Goal: Task Accomplishment & Management: Use online tool/utility

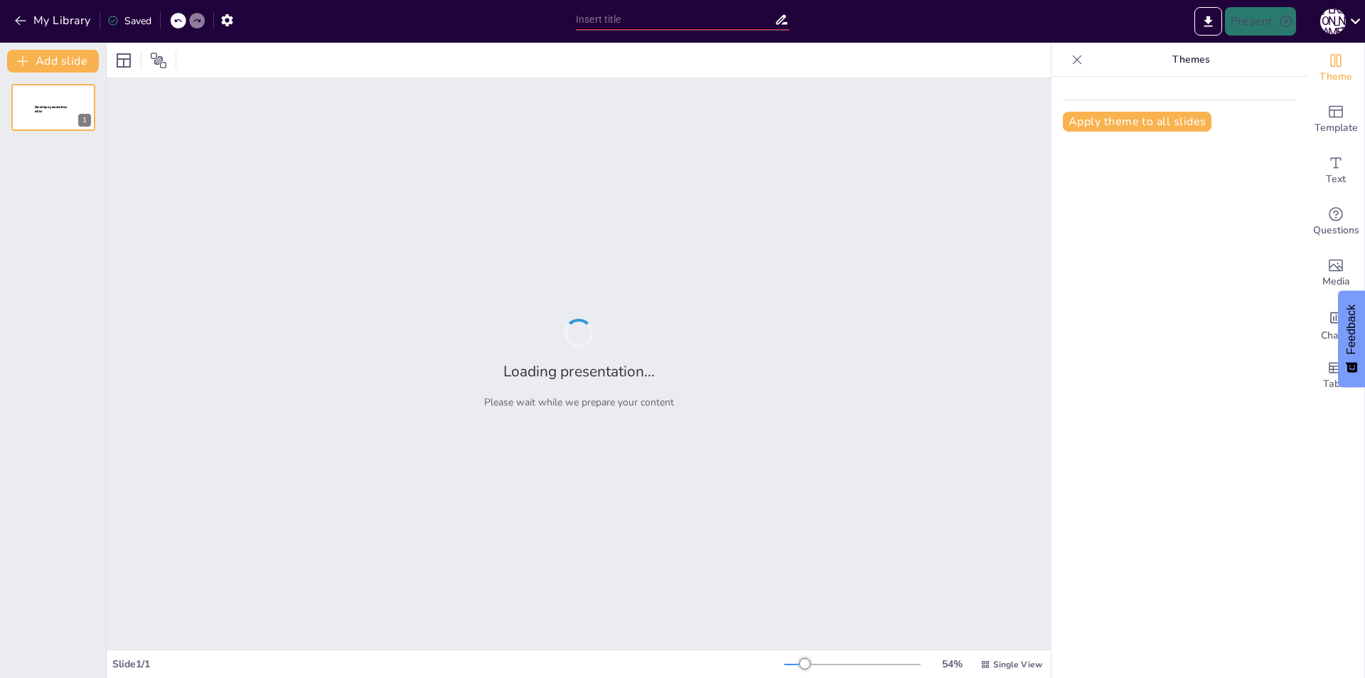
type input "Implementación del Diagrama de Clases UML en un Proyecto Java"
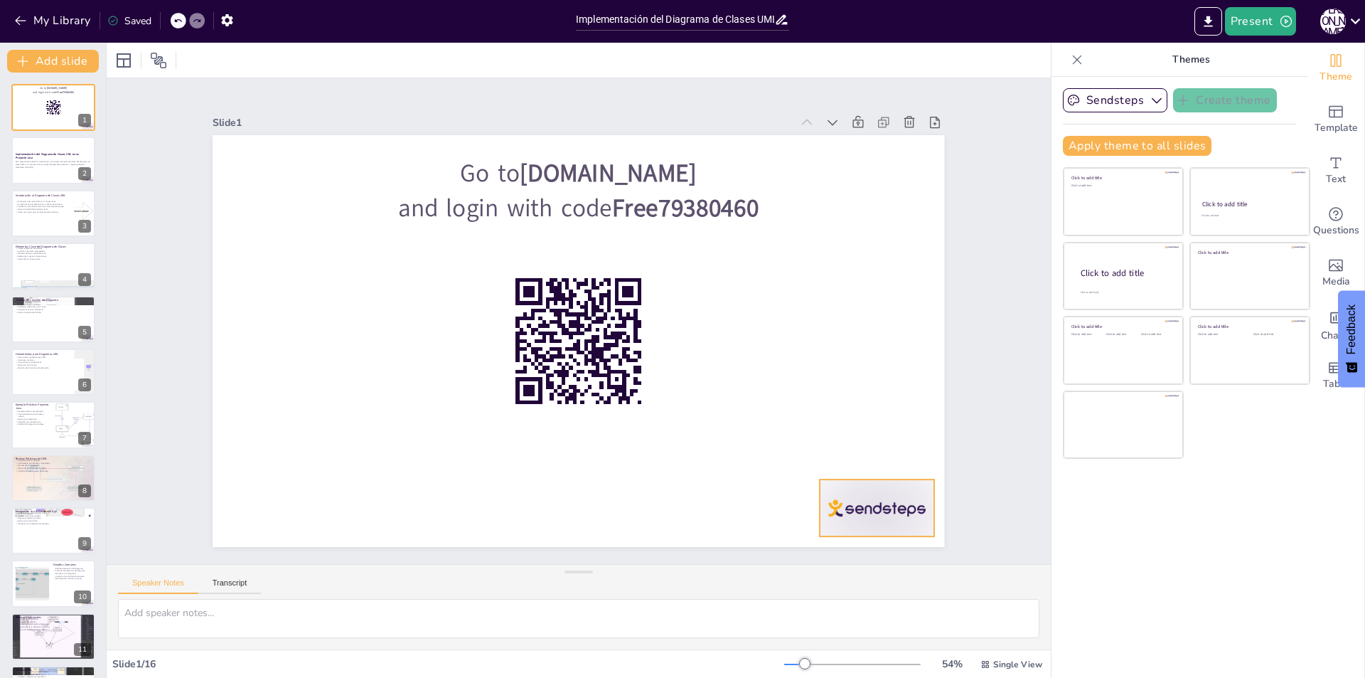
click at [498, 590] on div at bounding box center [458, 652] width 80 height 124
click at [176, 580] on button "Speaker Notes" at bounding box center [158, 586] width 80 height 16
click at [233, 584] on button "Transcript" at bounding box center [229, 586] width 63 height 16
click at [154, 582] on button "Speaker Notes" at bounding box center [158, 586] width 80 height 16
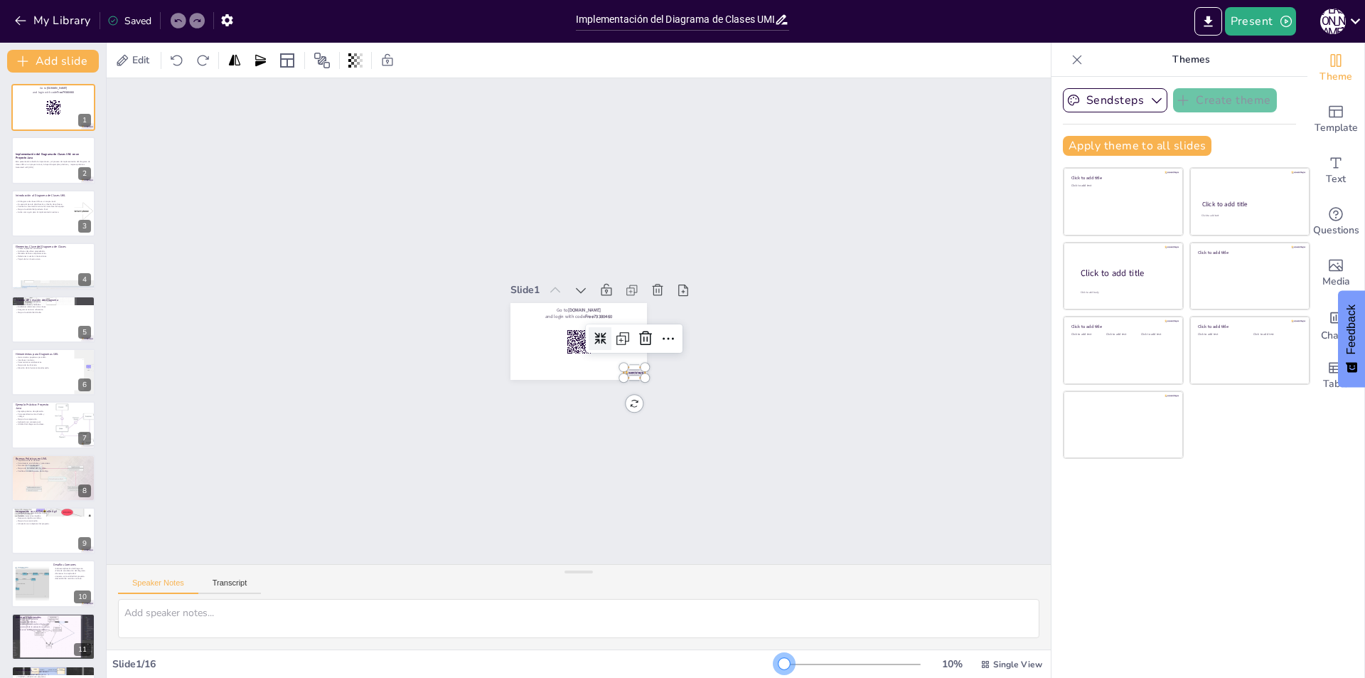
drag, startPoint x: 796, startPoint y: 662, endPoint x: 756, endPoint y: 668, distance: 40.2
click at [757, 668] on div "Slide 1 / 16 10 % Single View" at bounding box center [579, 664] width 944 height 23
click at [756, 668] on div "Slide 1 / 16" at bounding box center [448, 664] width 672 height 14
click at [32, 168] on div "Esta presentación aborda la importancia y el proceso de implementación del diag…" at bounding box center [53, 164] width 77 height 10
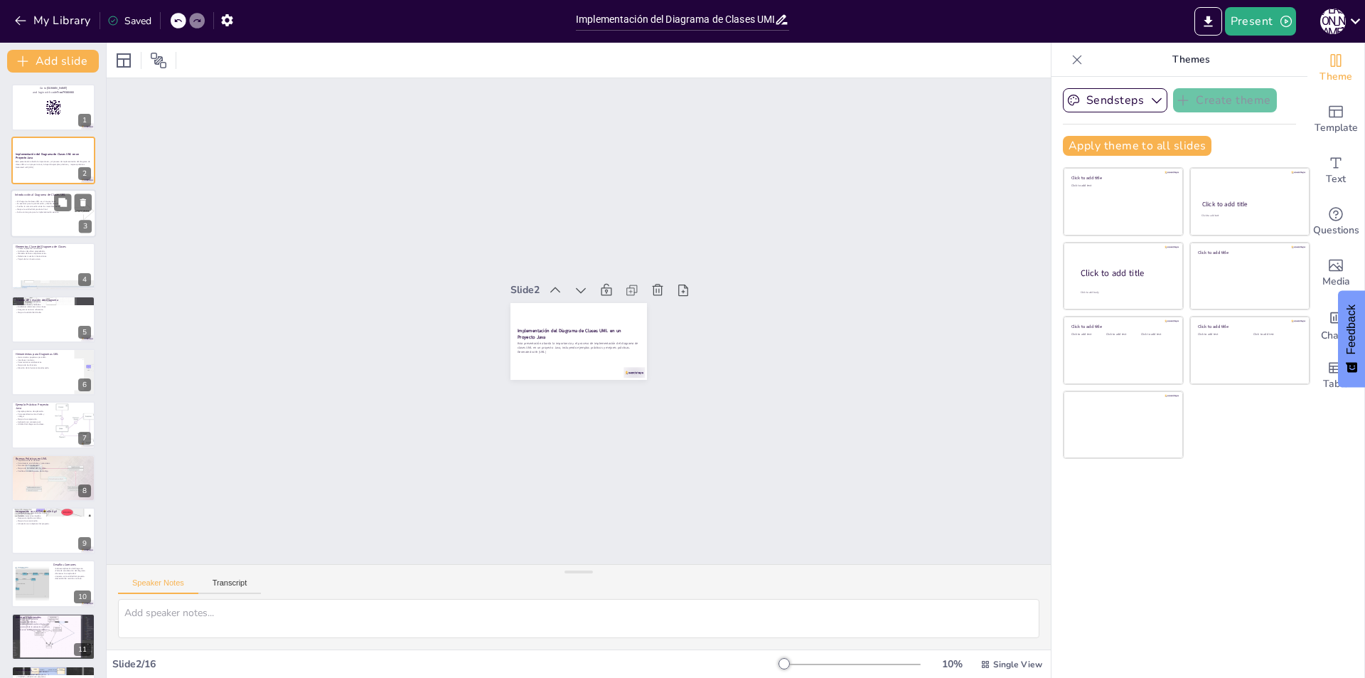
click at [62, 216] on div at bounding box center [53, 213] width 85 height 48
checkbox input "true"
type textarea "El diagrama de clases UML actúa como un mapa visual, facilitando la comprensión…"
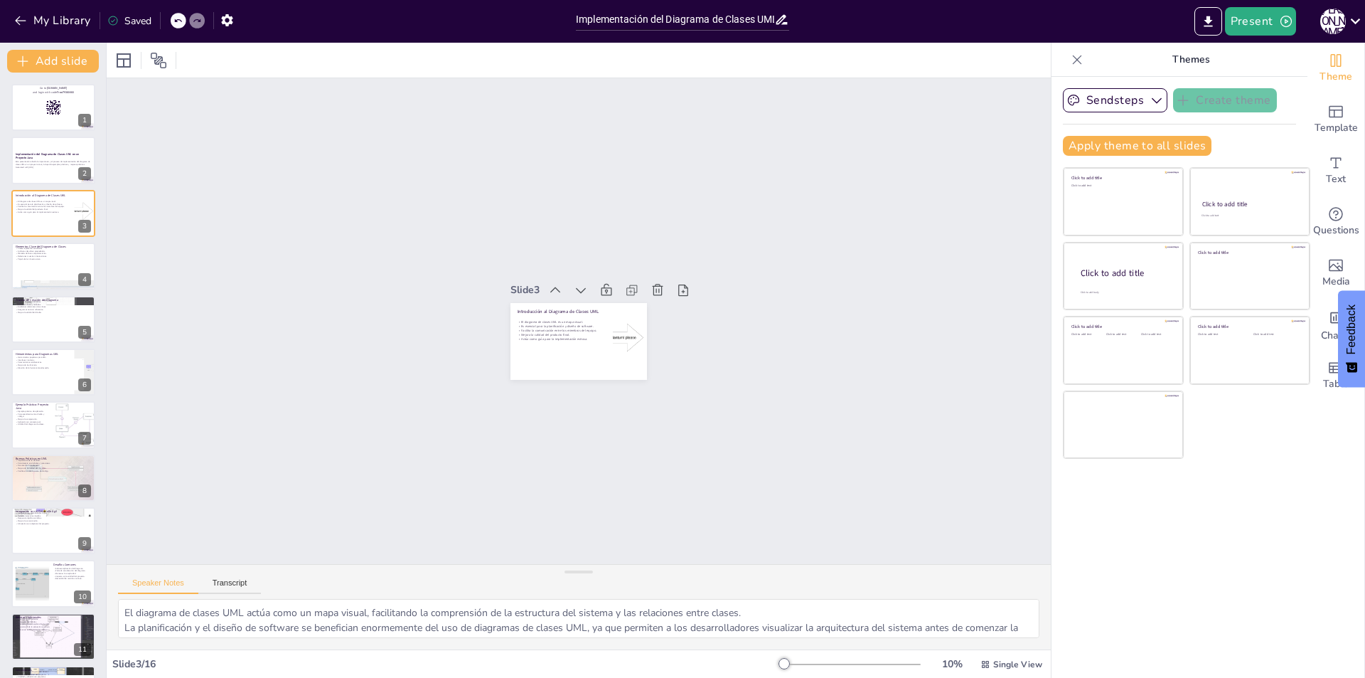
click at [815, 664] on div at bounding box center [852, 664] width 137 height 11
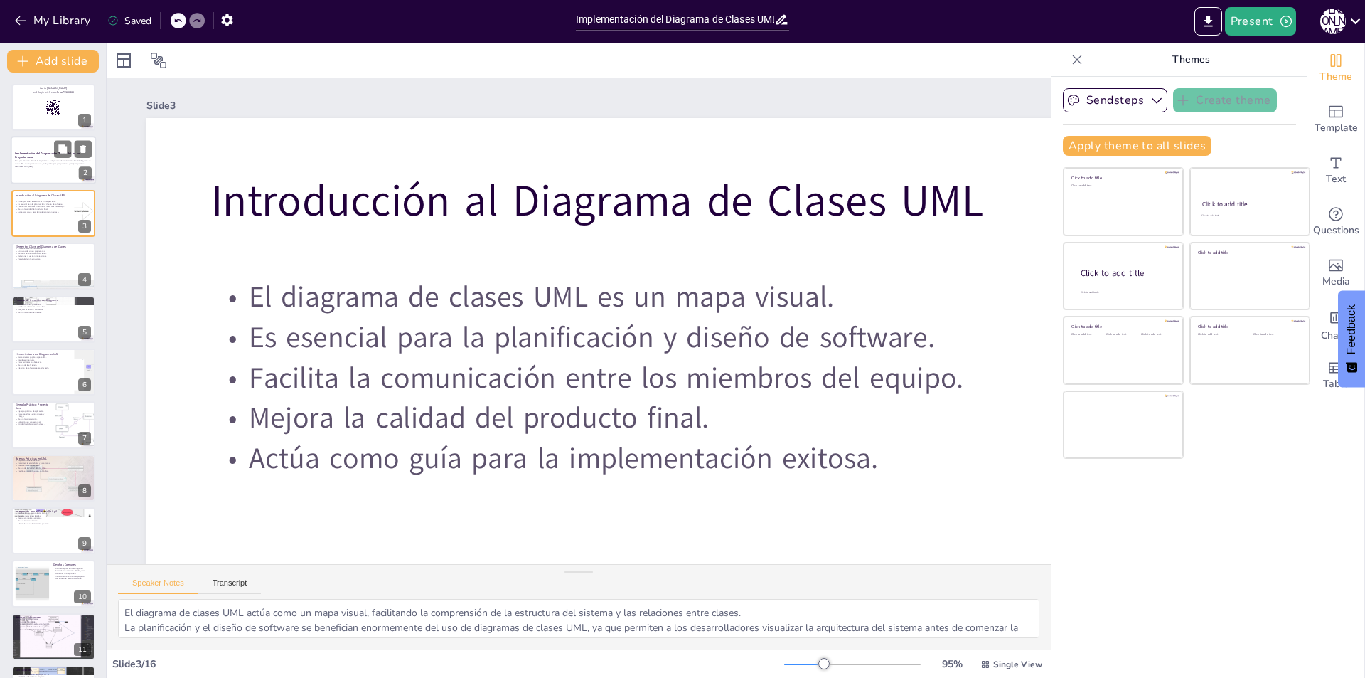
click at [62, 166] on p "Generated with [URL]" at bounding box center [53, 167] width 77 height 3
checkbox input "true"
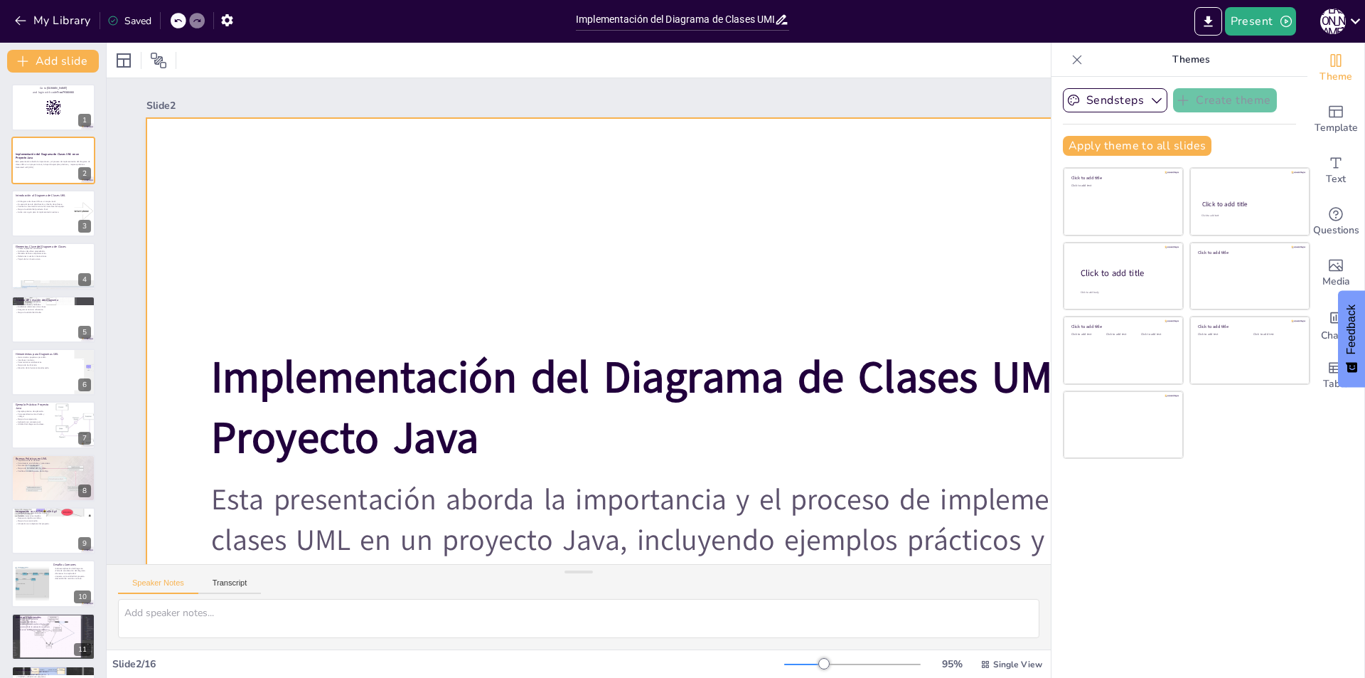
scroll to position [142, 0]
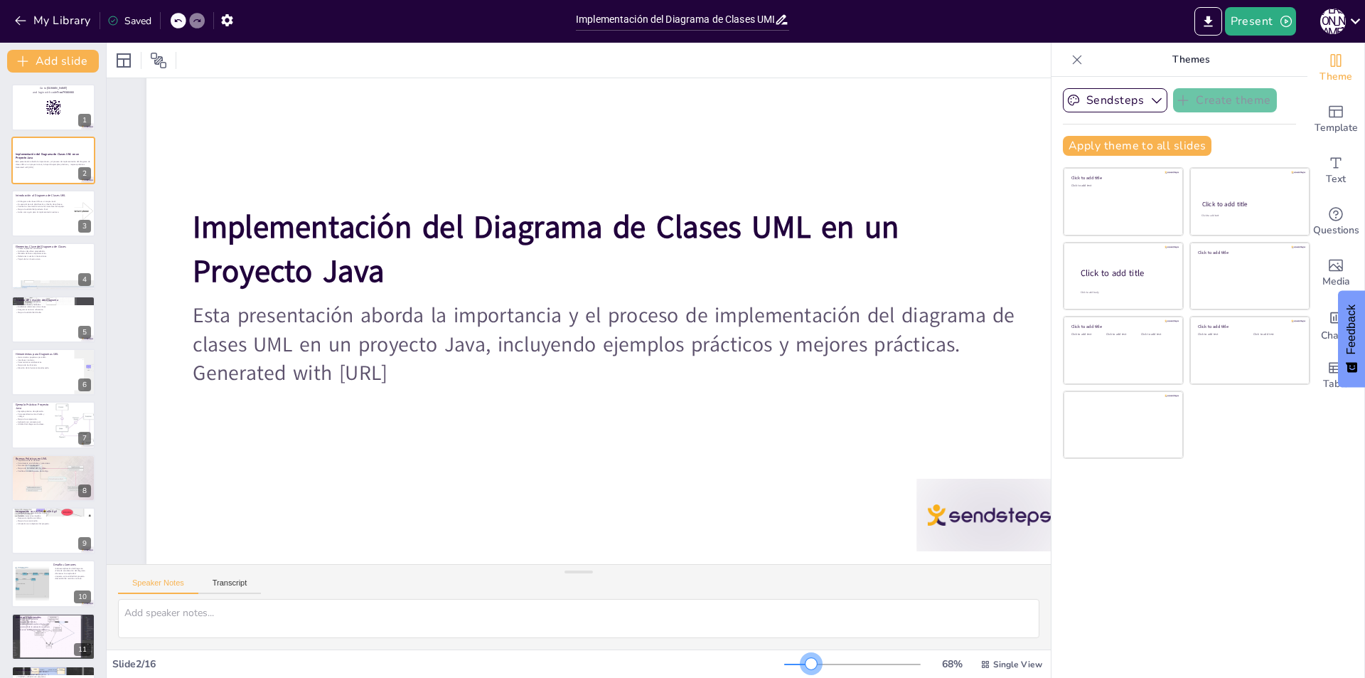
click at [802, 665] on div at bounding box center [852, 664] width 137 height 11
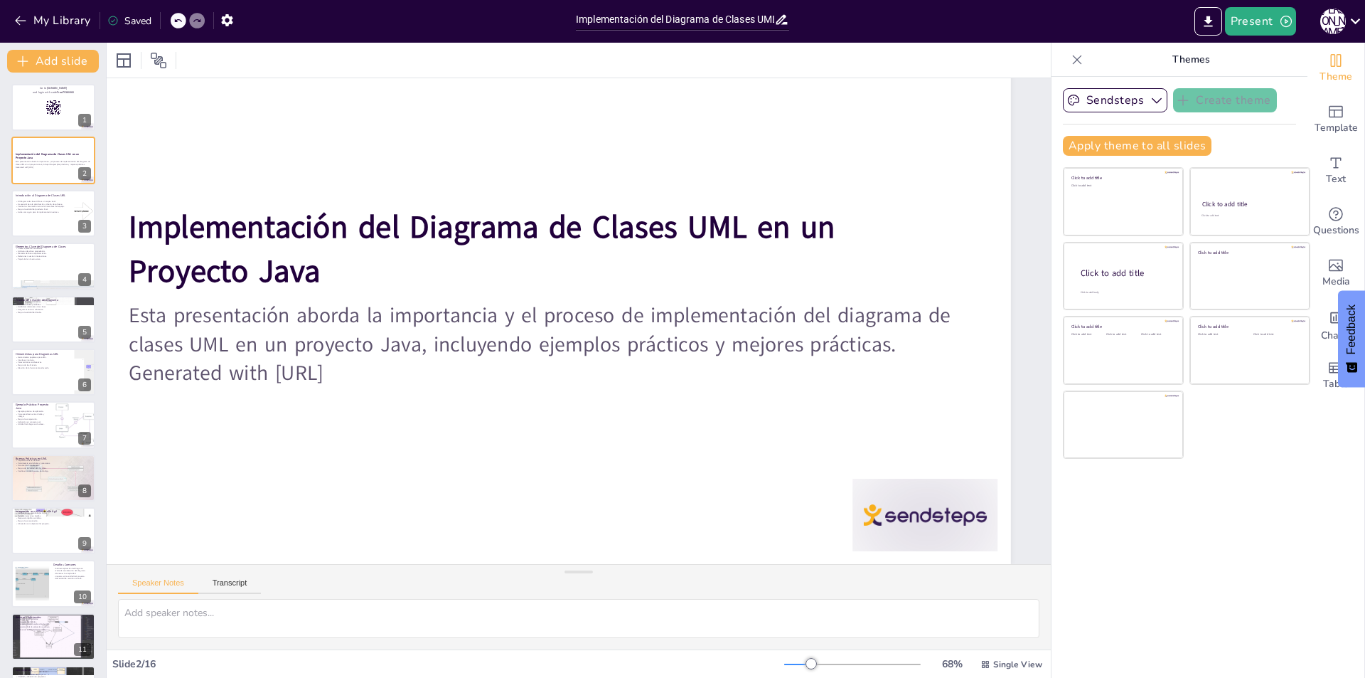
scroll to position [87, 0]
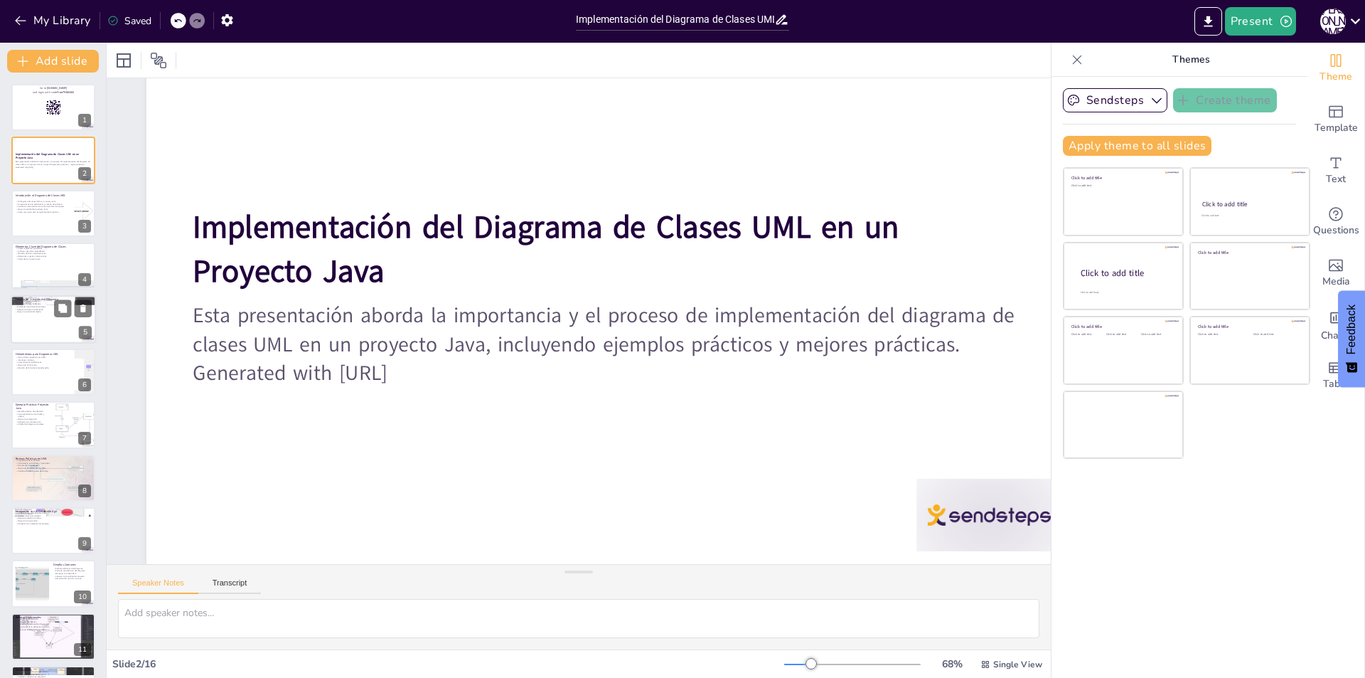
click at [64, 326] on div at bounding box center [53, 319] width 85 height 48
checkbox input "true"
type textarea "La identificación de las clases necesarias es el primer paso en la creación del…"
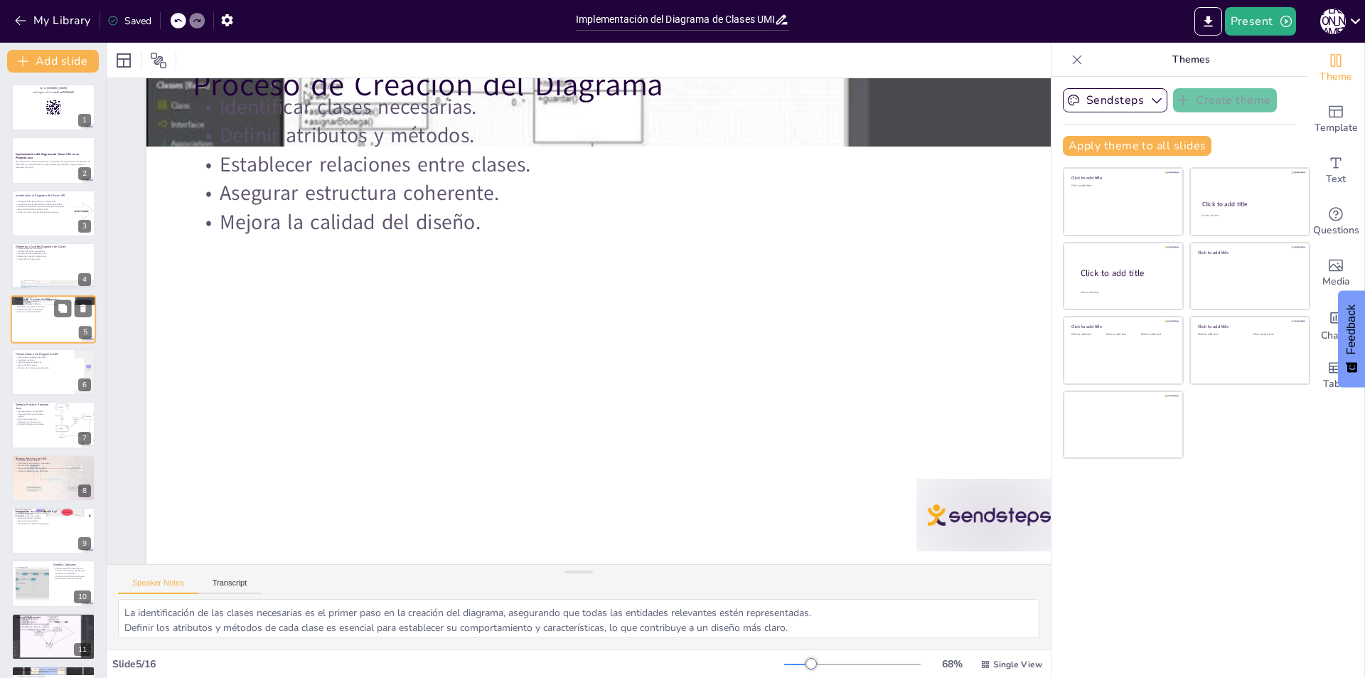
scroll to position [0, 0]
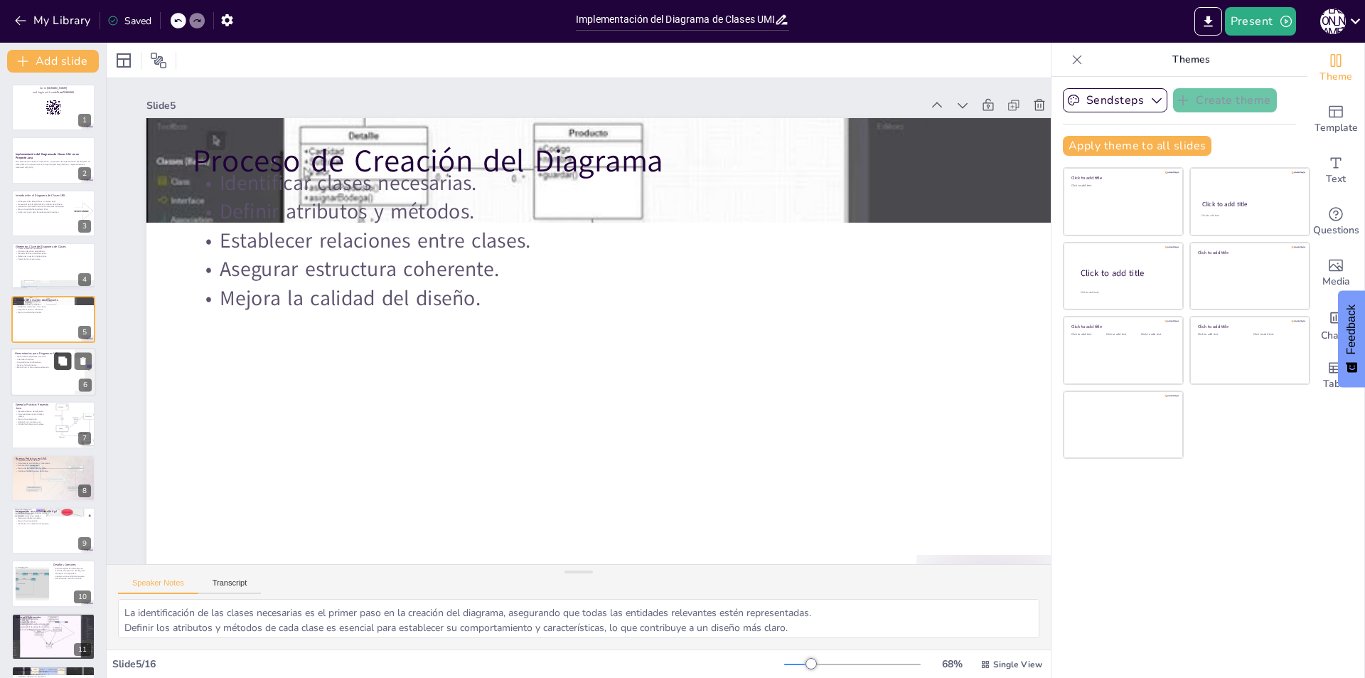
checkbox input "true"
click at [58, 366] on button at bounding box center [62, 360] width 17 height 17
type textarea "Conocer las herramientas populares para UML es esencial para los desarrolladore…"
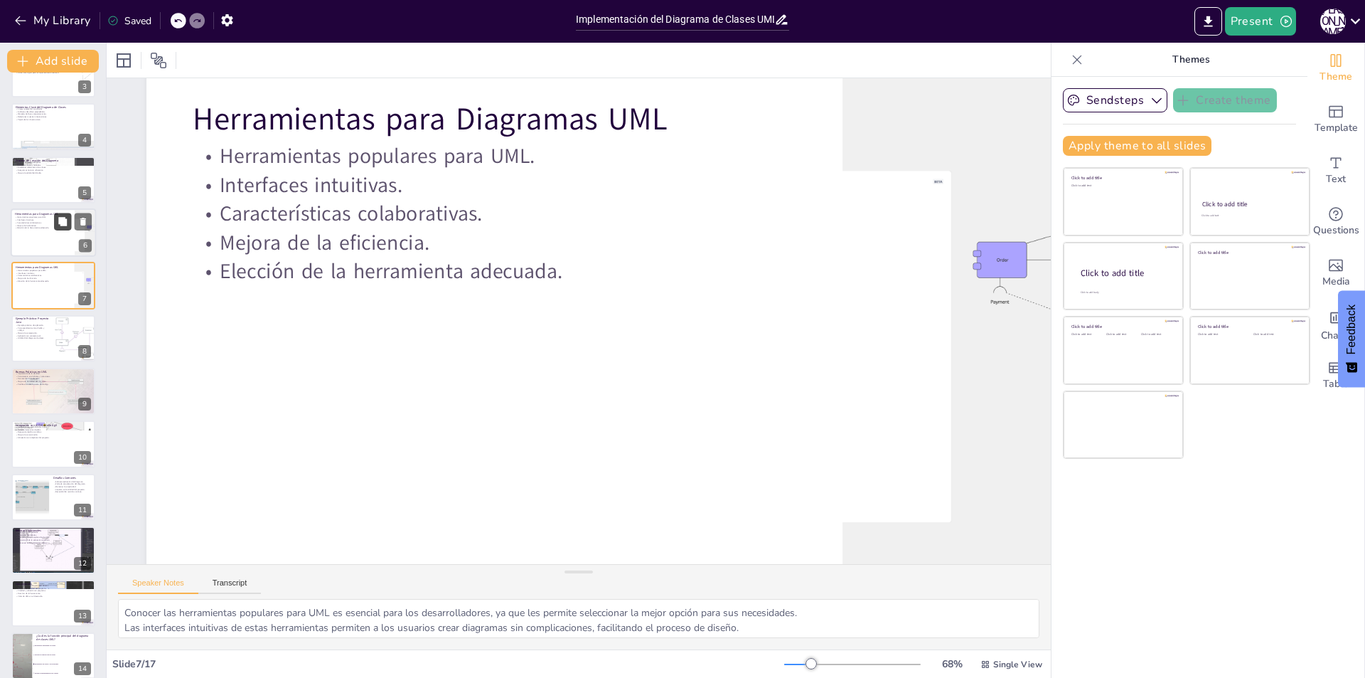
scroll to position [263, 0]
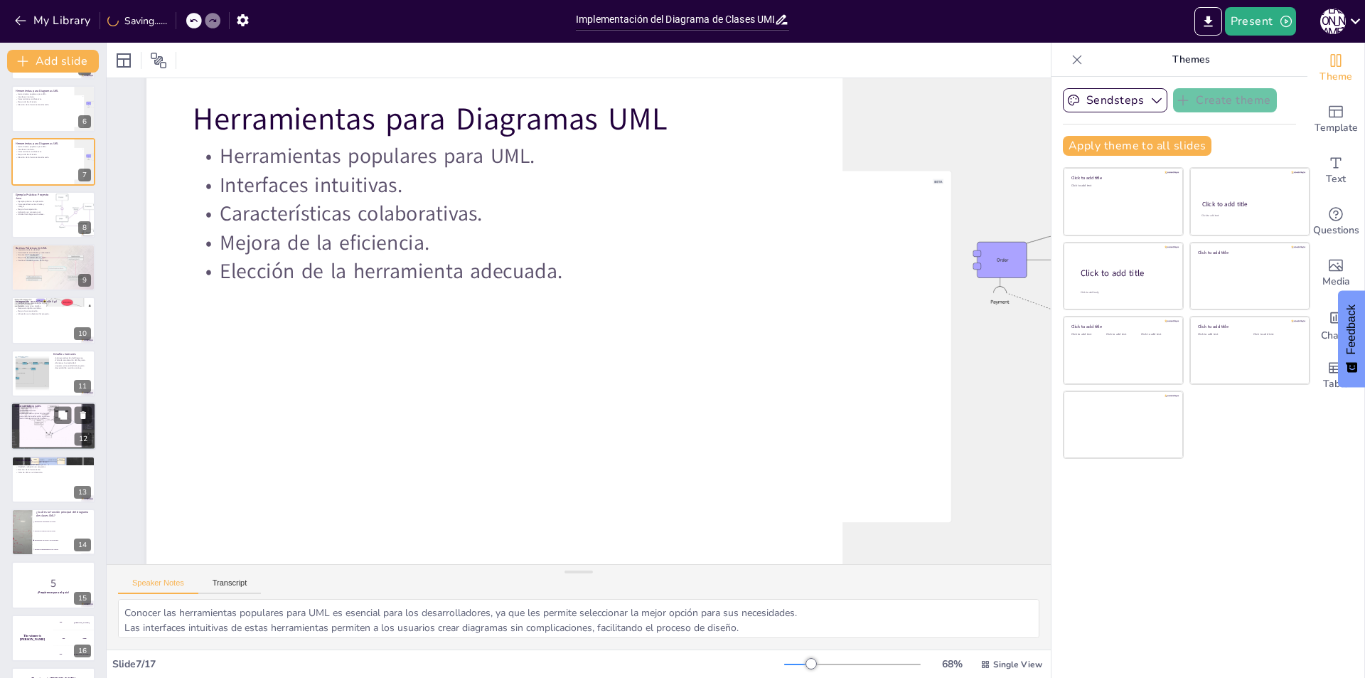
checkbox input "true"
click at [68, 434] on div at bounding box center [53, 426] width 85 height 48
type textarea "Consultar recursos recomendados es esencial para aquellos que desean profundiza…"
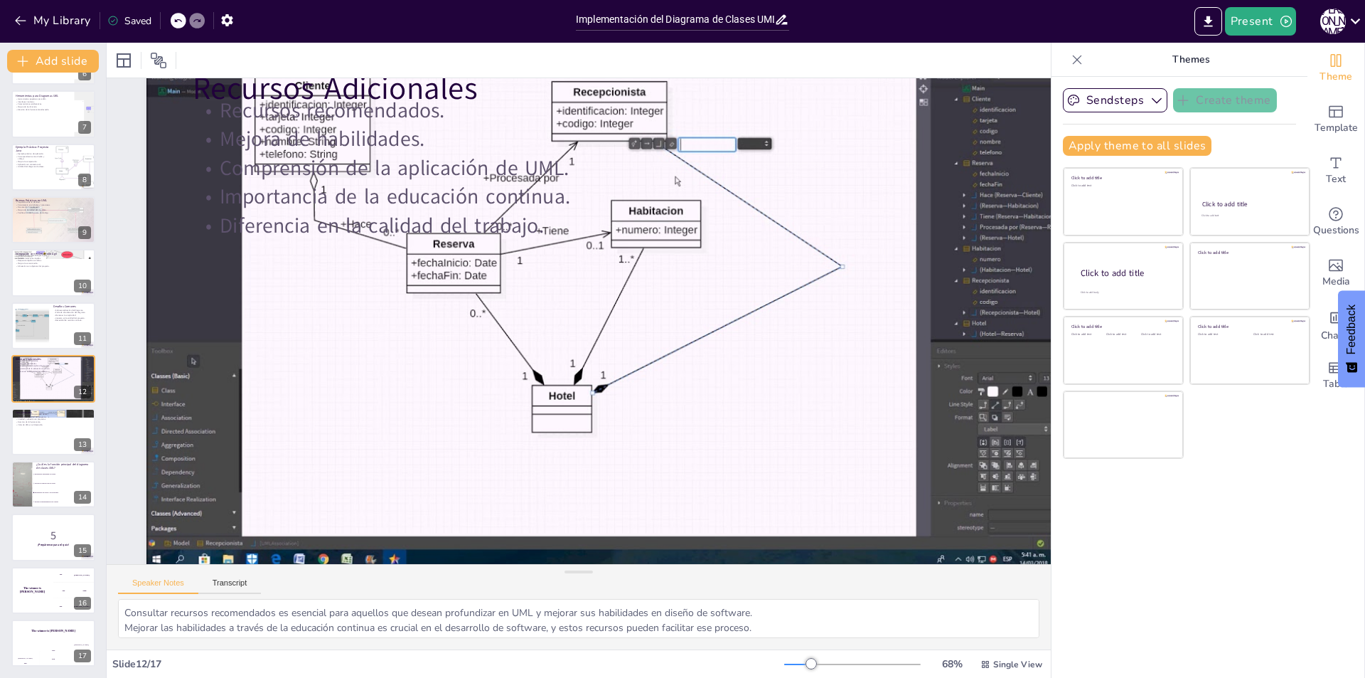
scroll to position [87, 0]
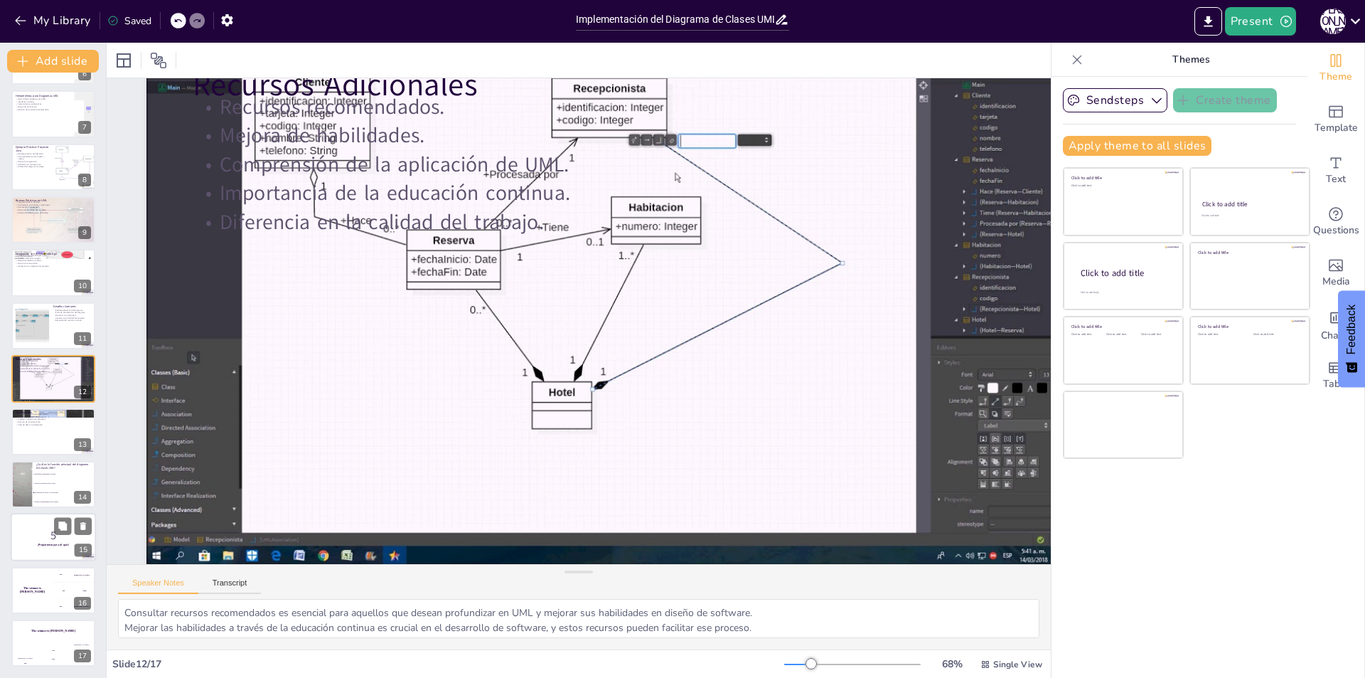
checkbox input "true"
click at [26, 538] on p "5" at bounding box center [53, 536] width 77 height 16
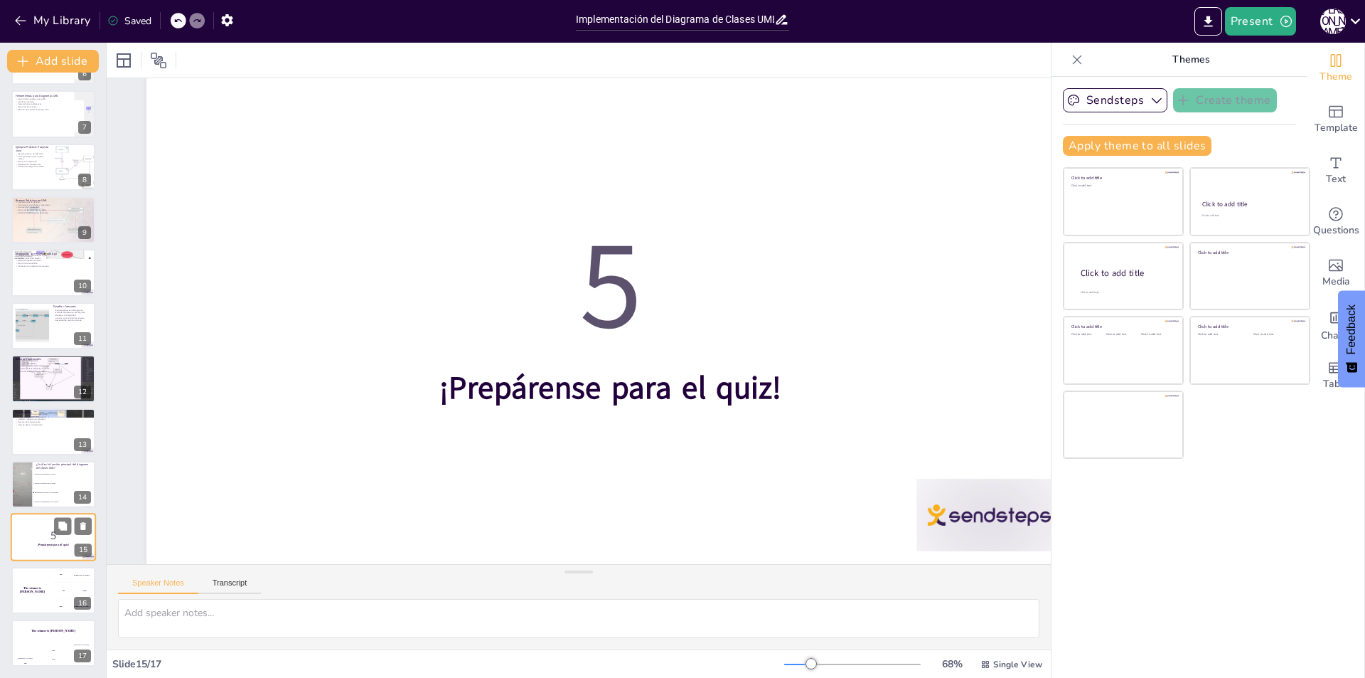
scroll to position [0, 0]
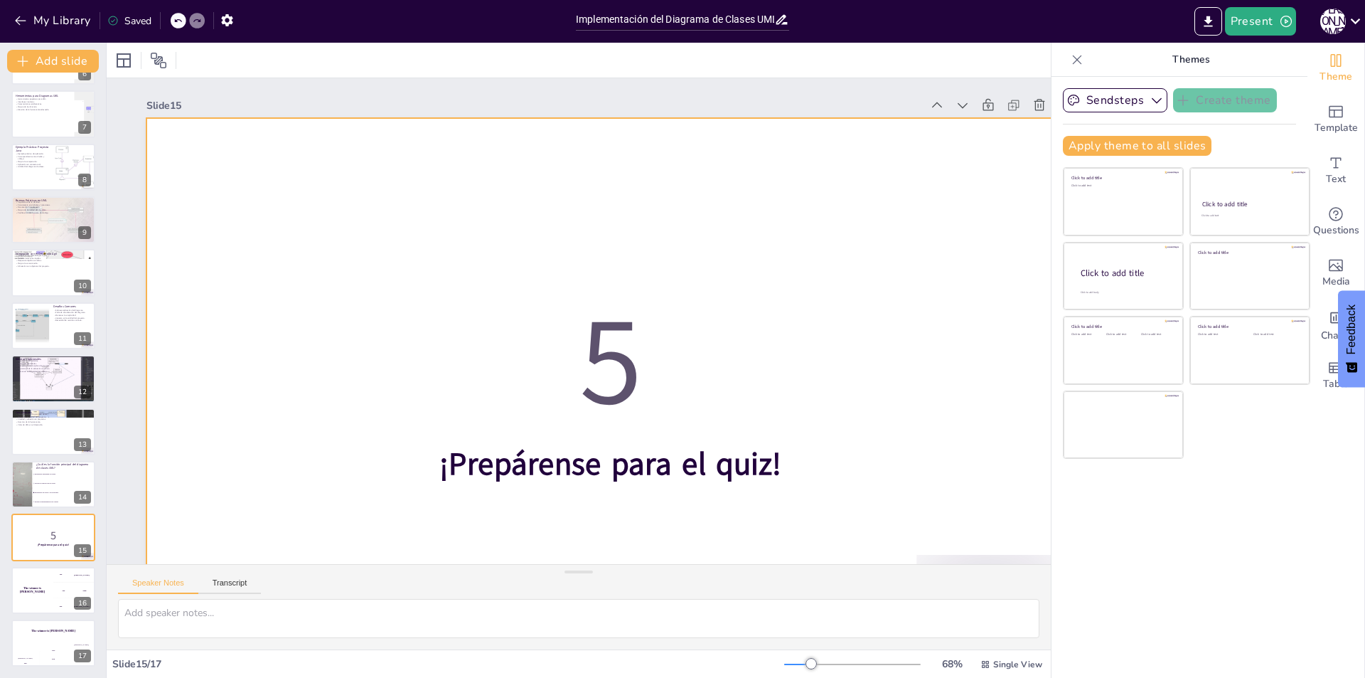
checkbox input "true"
